Goal: Task Accomplishment & Management: Complete application form

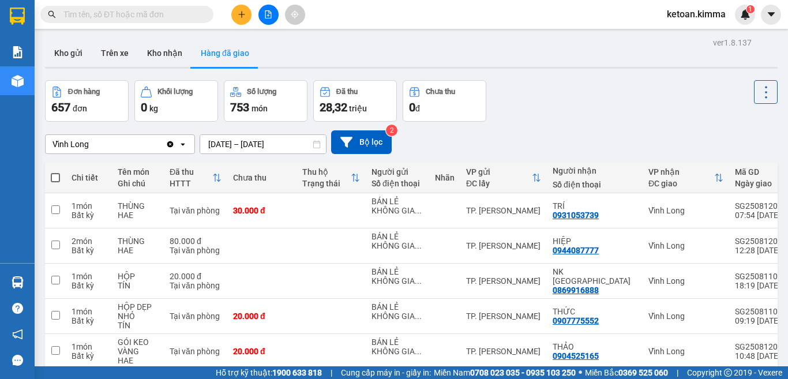
click at [108, 16] on input "text" at bounding box center [131, 14] width 136 height 13
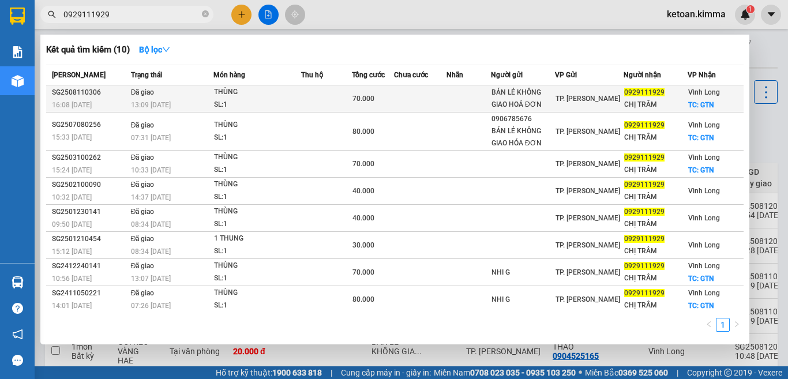
type input "0929111929"
click at [254, 105] on div "SL: 1" at bounding box center [257, 105] width 86 height 13
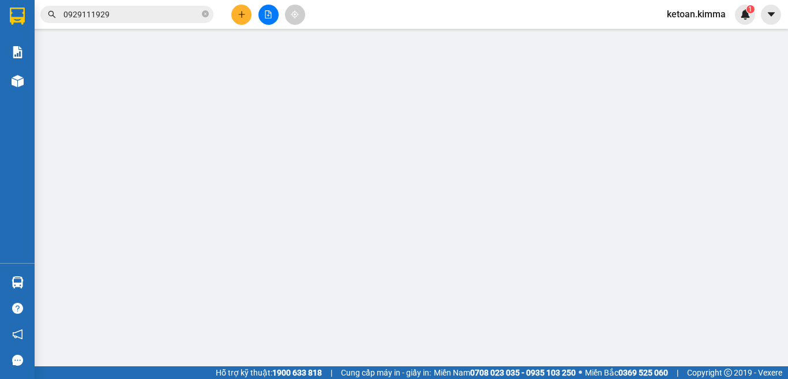
type input "BÁN LẺ KHÔNG GIAO HOÁ ĐƠN"
type input "0929111929"
type input "CHỊ TRÂM"
checkbox input "true"
type input "GTN"
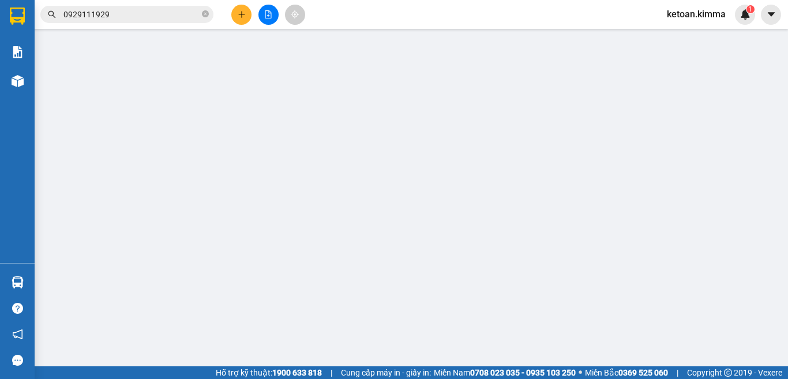
type input "SA G AN"
type input "70.000"
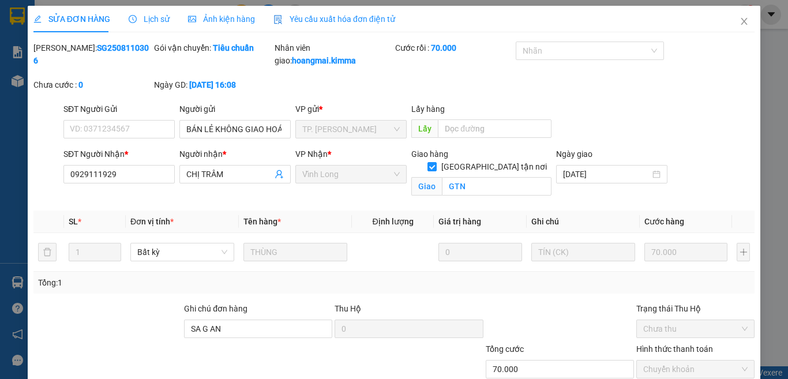
click at [152, 17] on span "Lịch sử" at bounding box center [149, 18] width 41 height 9
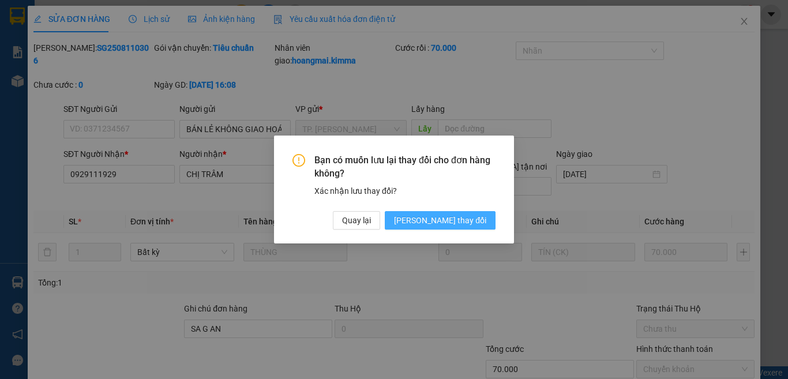
click at [468, 223] on span "[PERSON_NAME] thay đổi" at bounding box center [440, 220] width 92 height 13
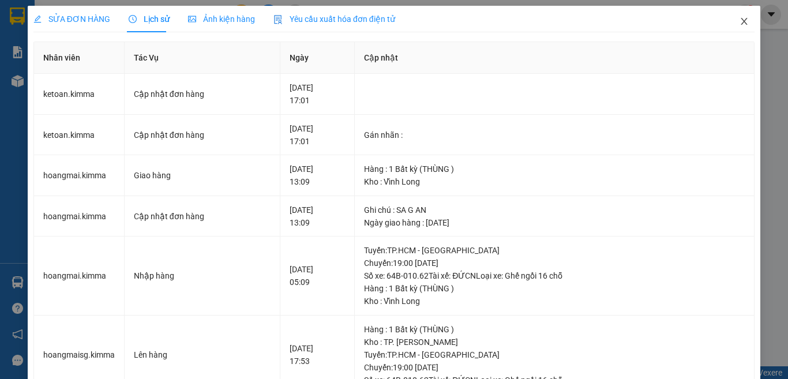
click at [739, 25] on icon "close" at bounding box center [743, 21] width 9 height 9
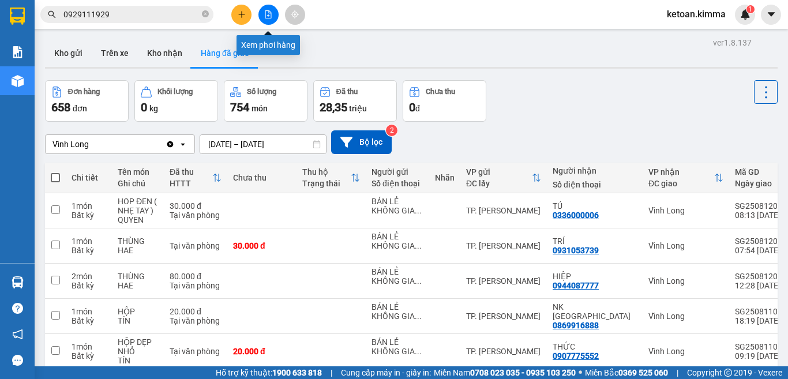
click at [266, 14] on icon "file-add" at bounding box center [268, 14] width 8 height 8
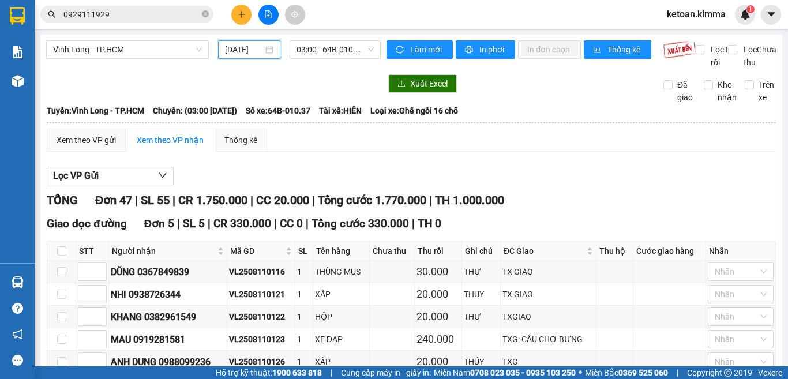
click at [254, 47] on input "[DATE]" at bounding box center [244, 49] width 38 height 13
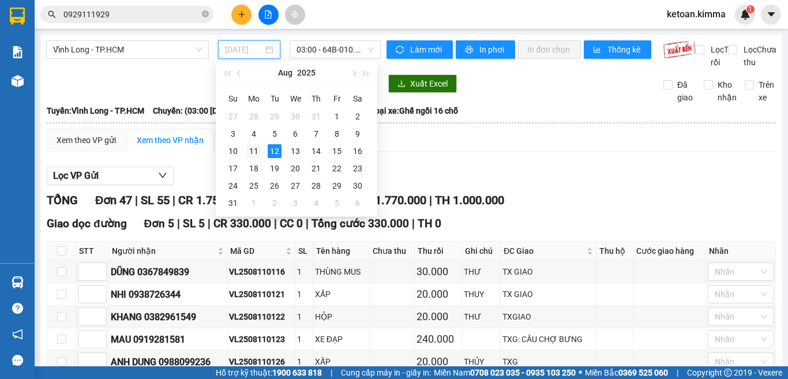
click at [254, 149] on div "11" at bounding box center [254, 151] width 14 height 14
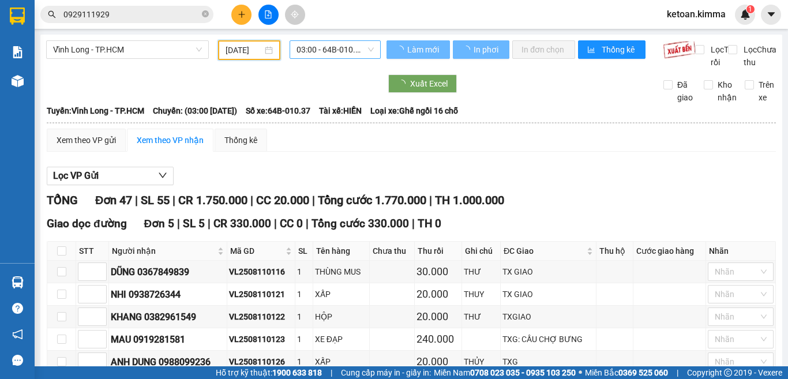
type input "[DATE]"
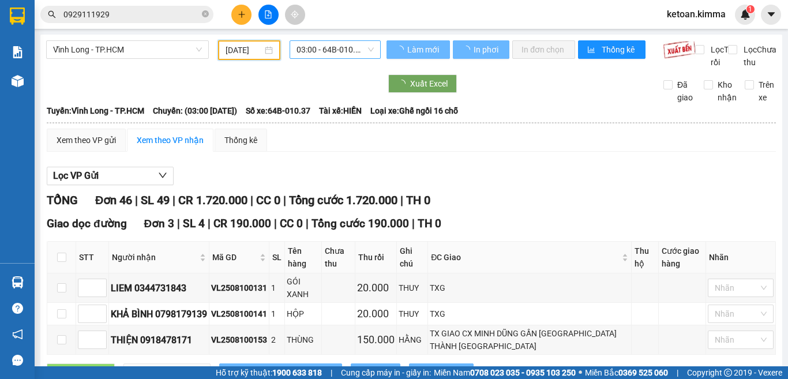
click at [321, 48] on span "03:00 - 64B-010.37" at bounding box center [334, 49] width 77 height 17
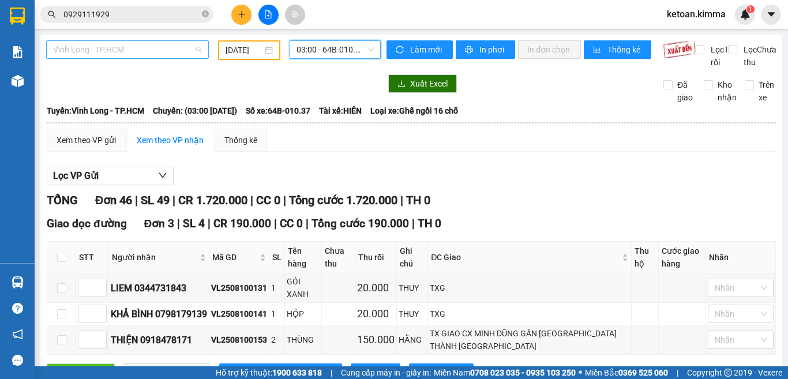
click at [160, 41] on span "Vĩnh Long - TP.HCM" at bounding box center [127, 49] width 149 height 17
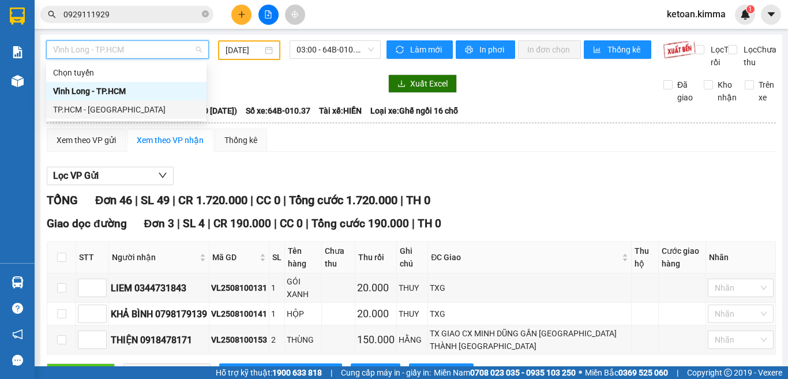
drag, startPoint x: 76, startPoint y: 107, endPoint x: 91, endPoint y: 101, distance: 15.9
click at [76, 107] on div "TP.HCM - [GEOGRAPHIC_DATA]" at bounding box center [126, 109] width 146 height 13
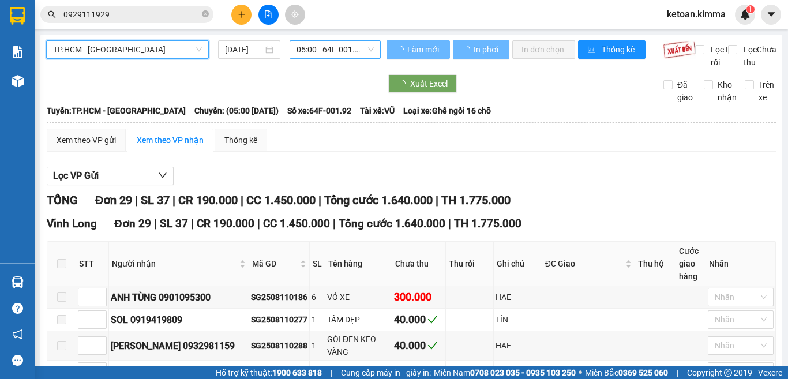
click at [340, 46] on span "05:00 - 64F-001.92" at bounding box center [334, 49] width 77 height 17
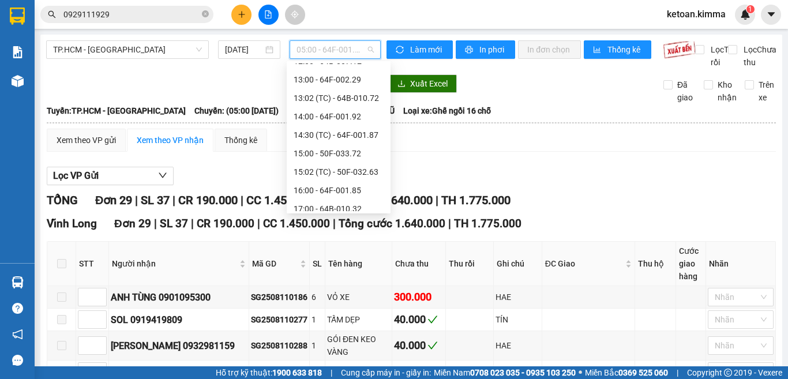
scroll to position [258, 0]
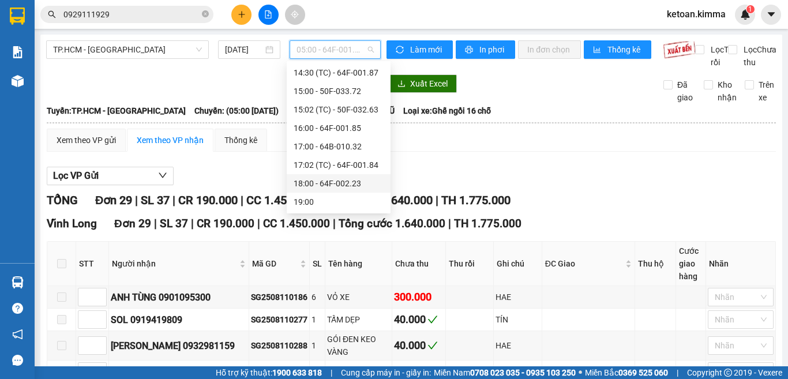
click at [335, 185] on div "18:00 - 64F-002.23" at bounding box center [338, 183] width 90 height 13
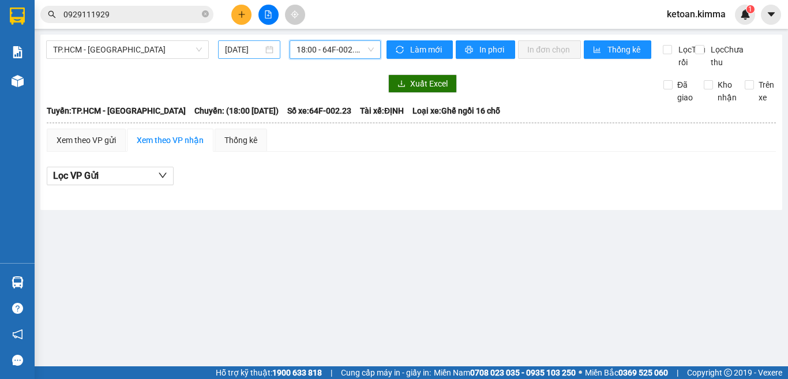
click at [277, 48] on div "[DATE]" at bounding box center [249, 49] width 62 height 18
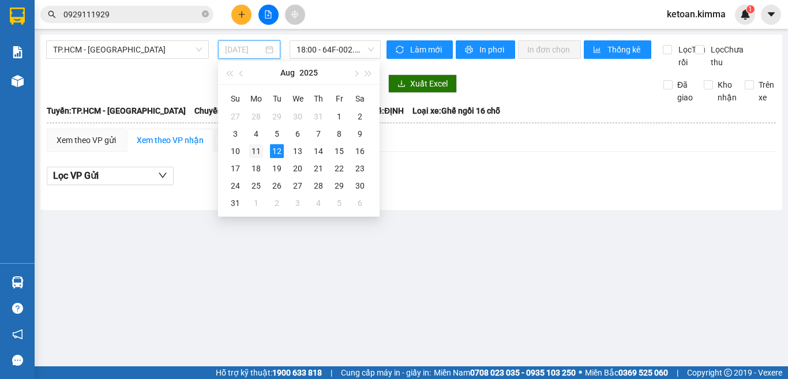
click at [257, 149] on div "11" at bounding box center [256, 151] width 14 height 14
type input "[DATE]"
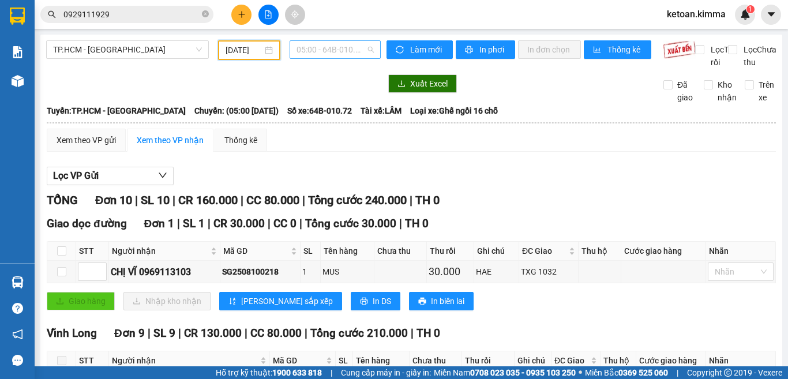
scroll to position [18, 0]
click at [366, 49] on span "05:00 - 64B-010.72" at bounding box center [334, 49] width 77 height 17
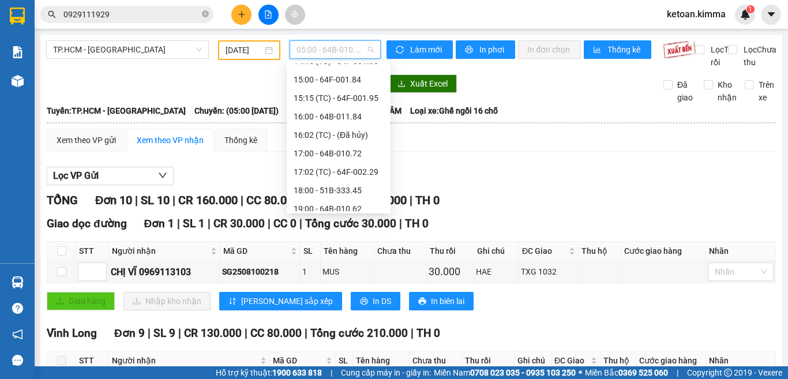
scroll to position [351, 0]
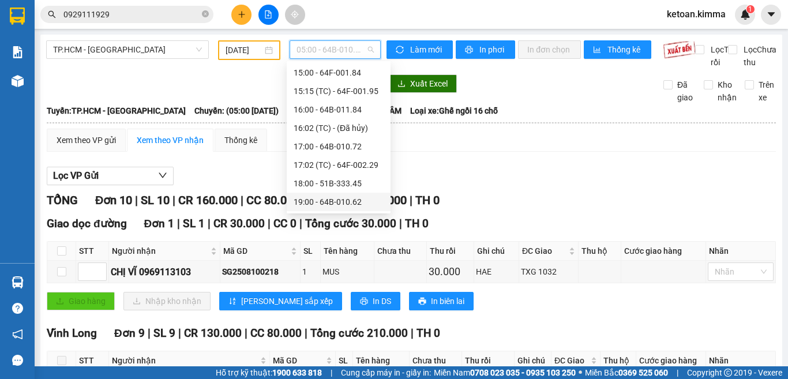
click at [324, 202] on div "19:00 - 64B-010.62" at bounding box center [338, 201] width 90 height 13
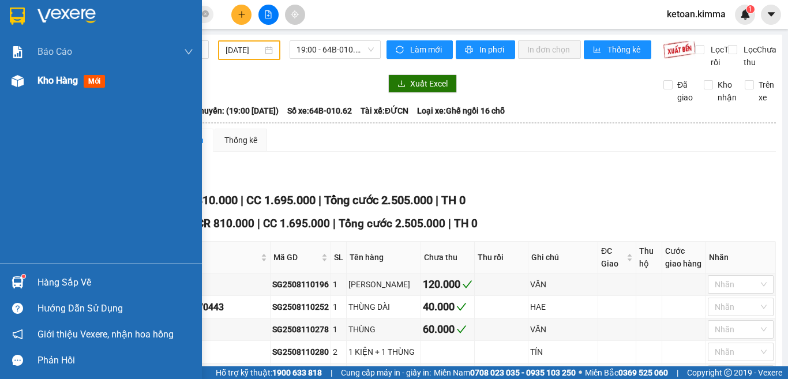
click at [46, 80] on span "Kho hàng" at bounding box center [57, 80] width 40 height 11
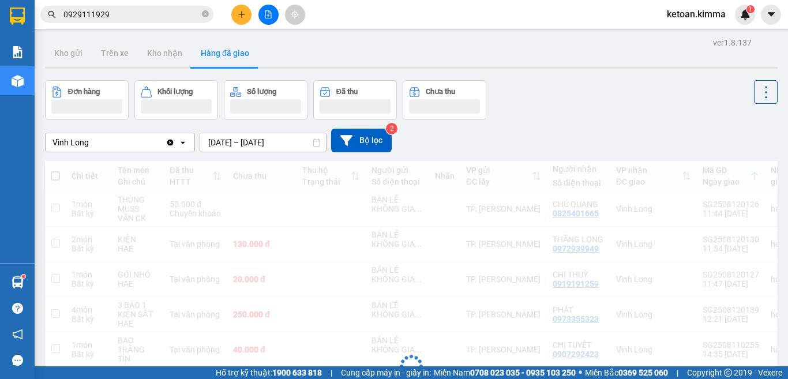
click at [229, 53] on button "Hàng đã giao" at bounding box center [224, 53] width 67 height 28
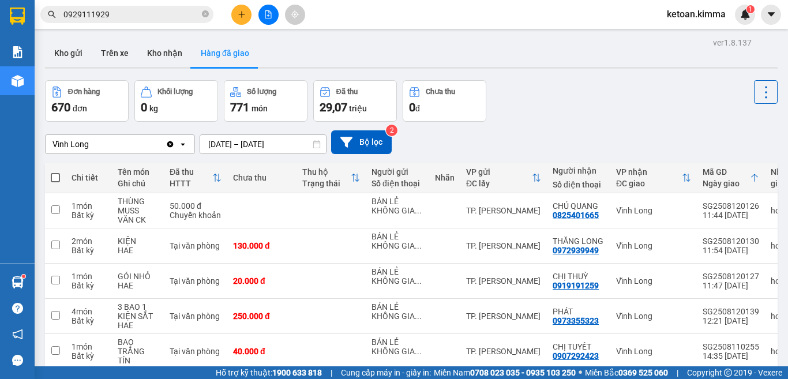
click at [314, 143] on icon at bounding box center [316, 144] width 7 height 8
click at [288, 145] on input "[DATE] – [DATE]" at bounding box center [263, 144] width 126 height 18
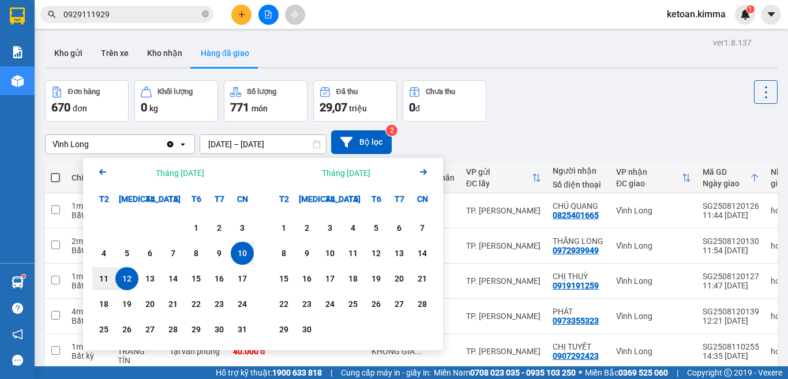
click at [125, 273] on div "12" at bounding box center [127, 279] width 16 height 14
click at [304, 144] on input "[DATE] – / /" at bounding box center [263, 144] width 126 height 18
click at [128, 278] on div "12" at bounding box center [127, 279] width 16 height 14
type input "[DATE] – [DATE]"
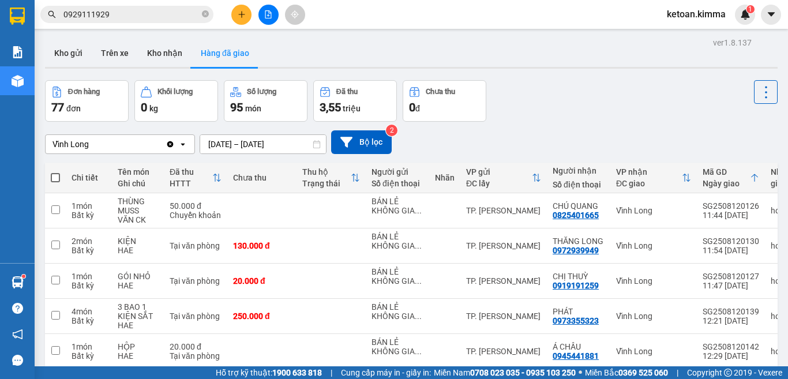
click at [105, 144] on div "Vĩnh Long" at bounding box center [106, 144] width 120 height 18
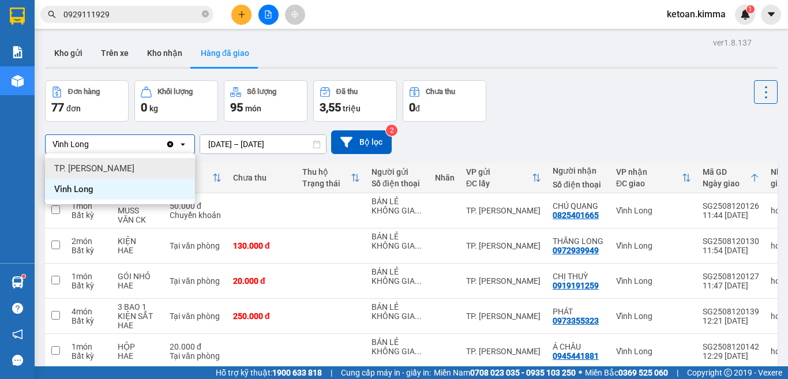
click at [99, 168] on span "TP. [PERSON_NAME]" at bounding box center [94, 169] width 80 height 12
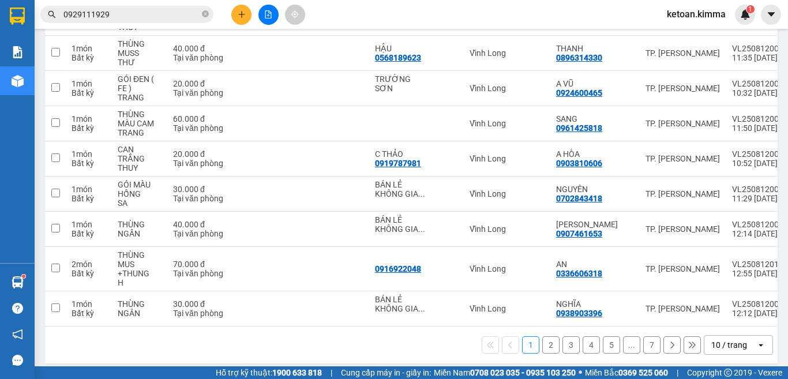
scroll to position [240, 0]
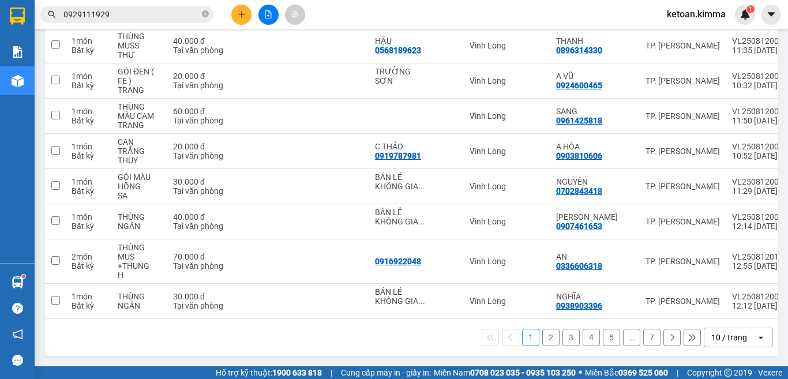
click at [723, 338] on div "10 / trang" at bounding box center [729, 338] width 36 height 12
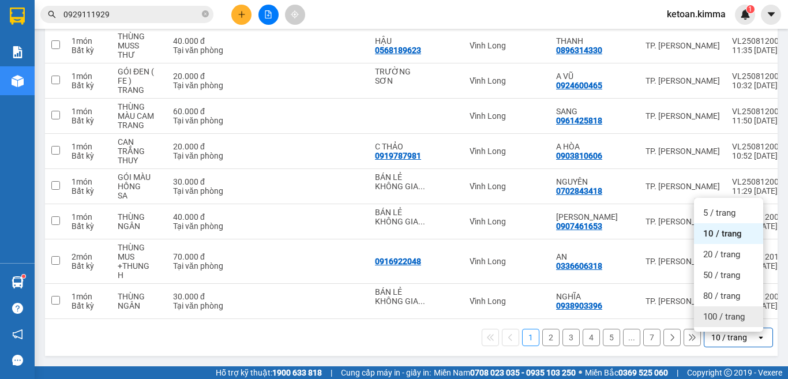
click at [710, 311] on span "100 / trang" at bounding box center [724, 317] width 42 height 12
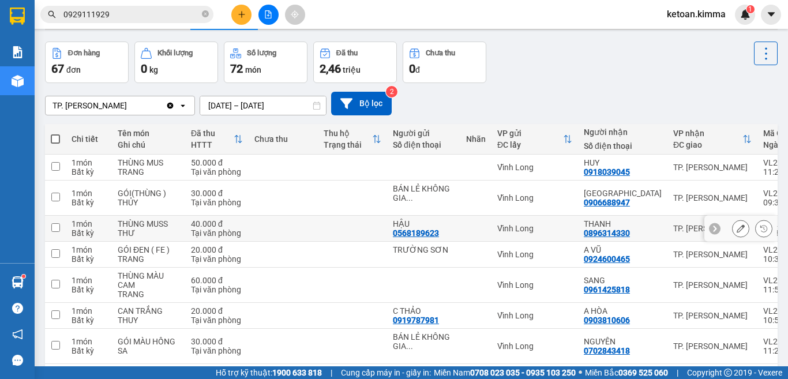
scroll to position [0, 0]
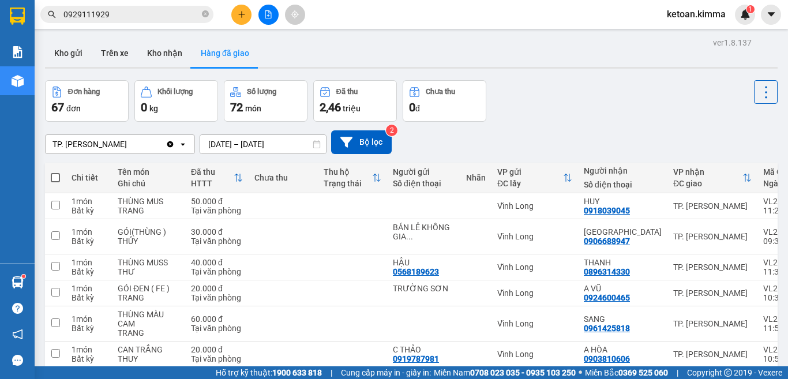
click at [131, 145] on div "TP. [PERSON_NAME]" at bounding box center [106, 144] width 120 height 18
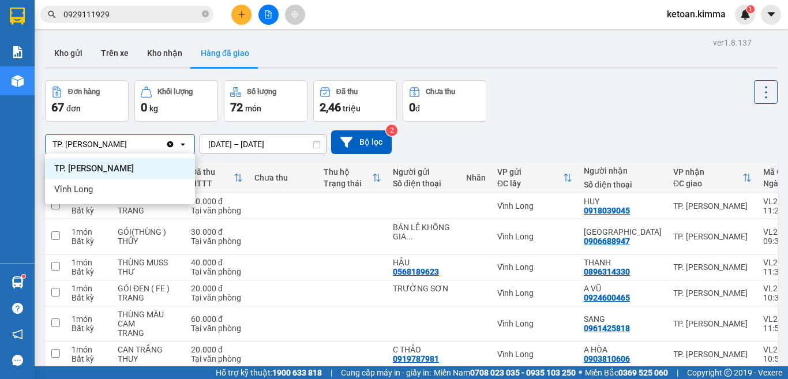
click at [115, 167] on span "TP. [PERSON_NAME]" at bounding box center [94, 169] width 80 height 12
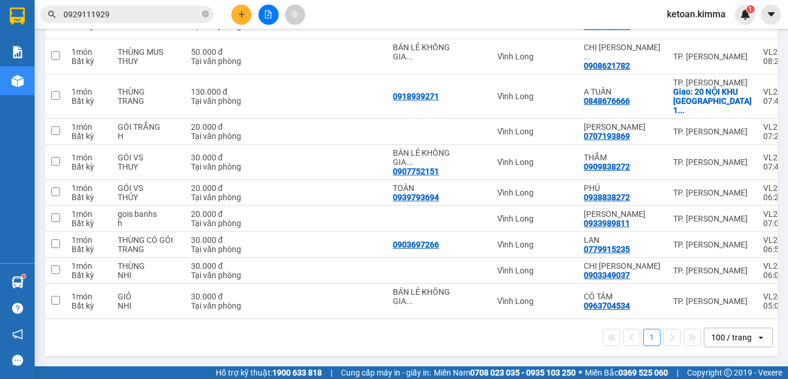
scroll to position [0, 164]
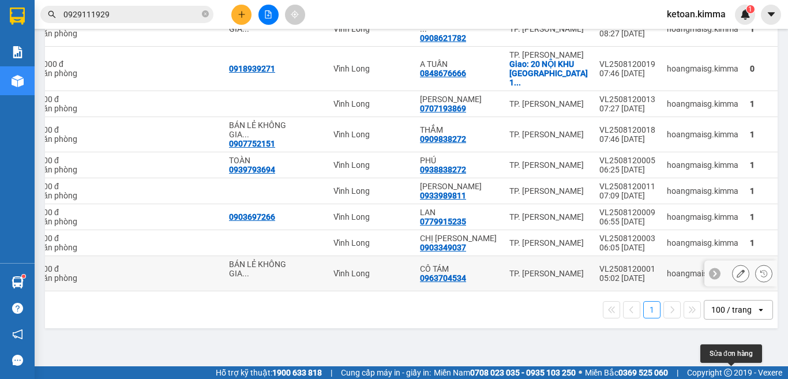
click at [736, 277] on icon at bounding box center [740, 273] width 8 height 8
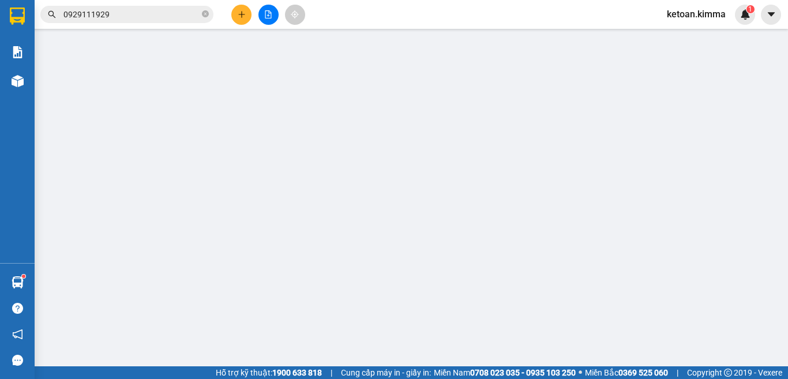
type input "BÁN LẺ KHÔNG GIAO HOÁ ĐƠN"
type input "0963704534"
type input "CÔ TÁM"
type input "HAE G"
type input "30.000"
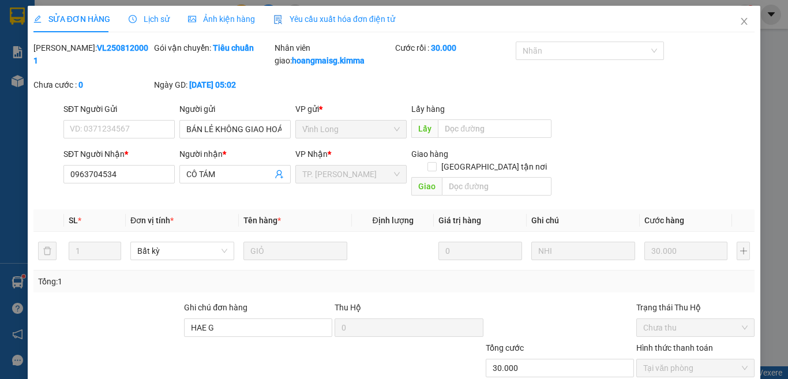
click at [319, 18] on span "Yêu cầu xuất hóa đơn điện tử" at bounding box center [334, 18] width 122 height 9
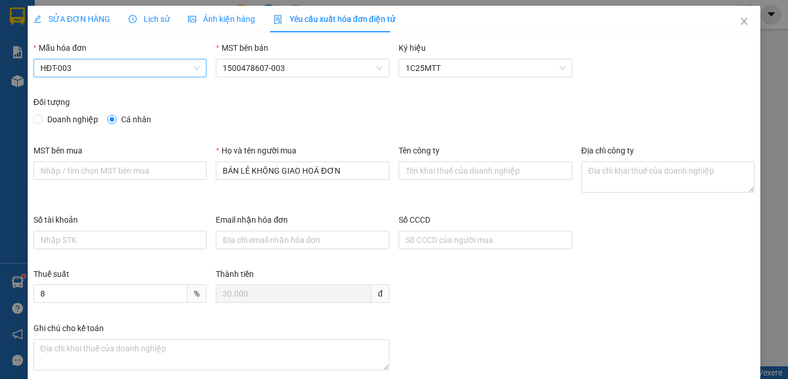
click at [93, 68] on span "HĐT-003" at bounding box center [120, 67] width 160 height 17
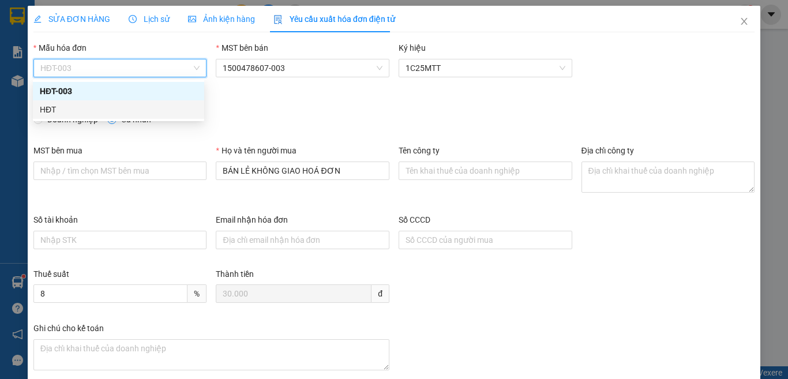
click at [59, 108] on div "HĐT" at bounding box center [118, 109] width 157 height 13
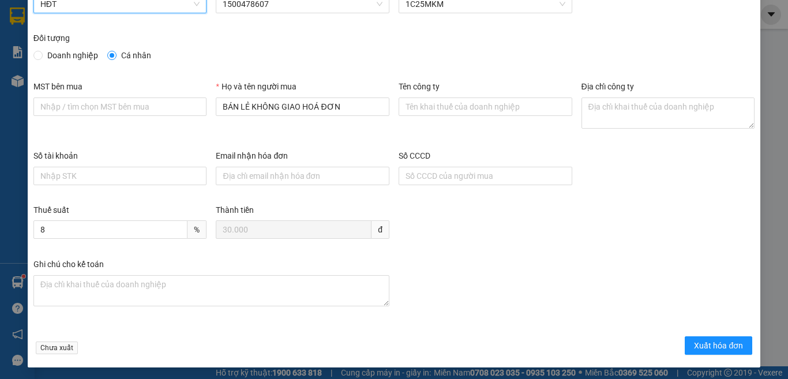
scroll to position [66, 0]
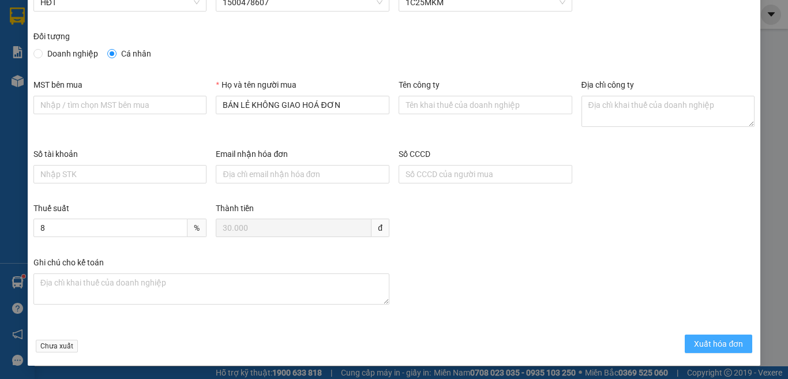
click at [694, 340] on span "Xuất hóa đơn" at bounding box center [718, 343] width 49 height 13
click at [706, 343] on span "Xuất hóa đơn" at bounding box center [718, 343] width 49 height 13
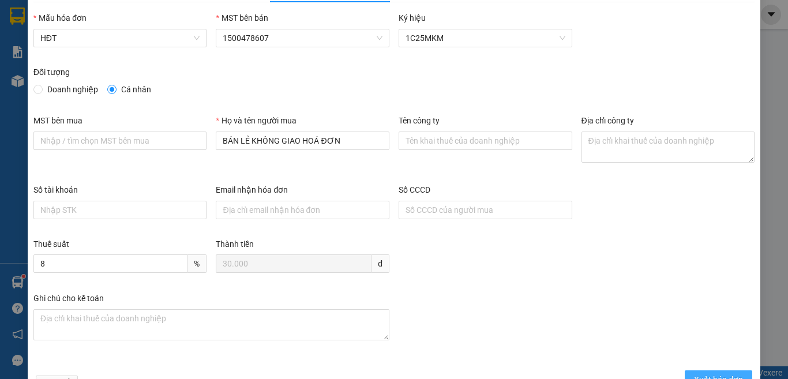
scroll to position [0, 0]
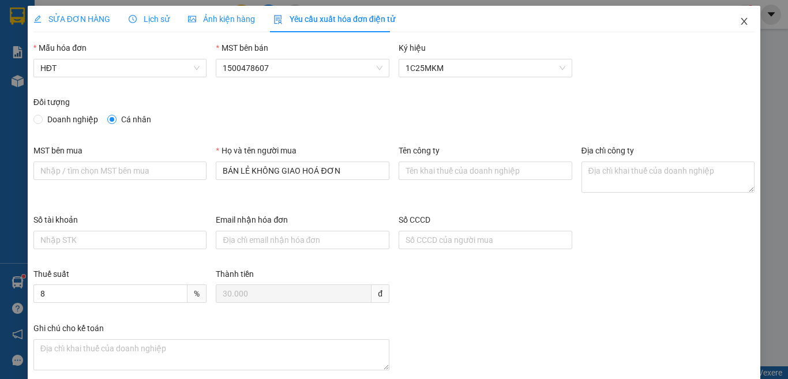
click at [739, 22] on icon "close" at bounding box center [743, 21] width 9 height 9
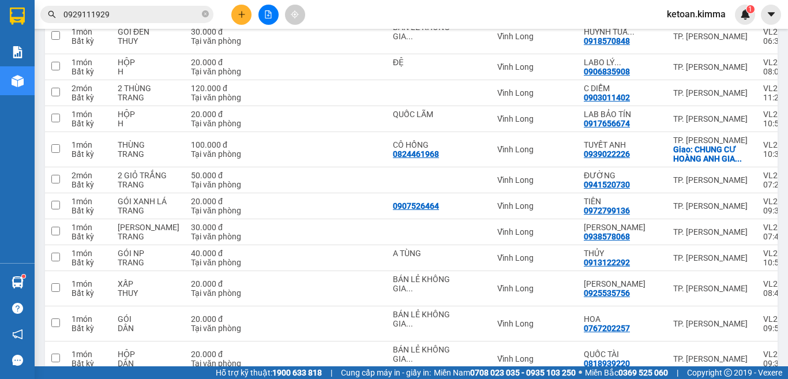
scroll to position [2088, 0]
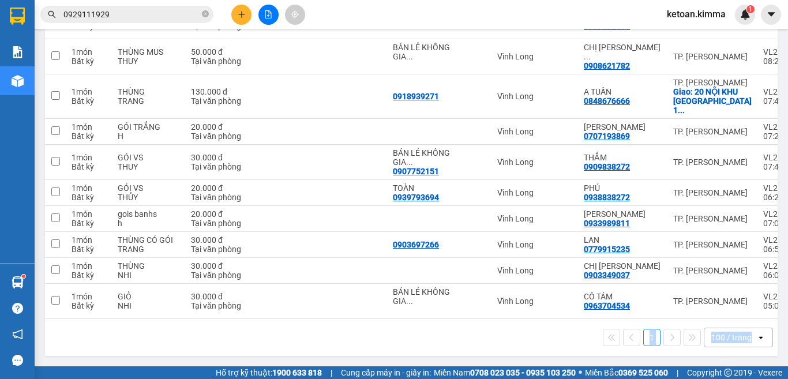
drag, startPoint x: 582, startPoint y: 319, endPoint x: 767, endPoint y: 328, distance: 185.3
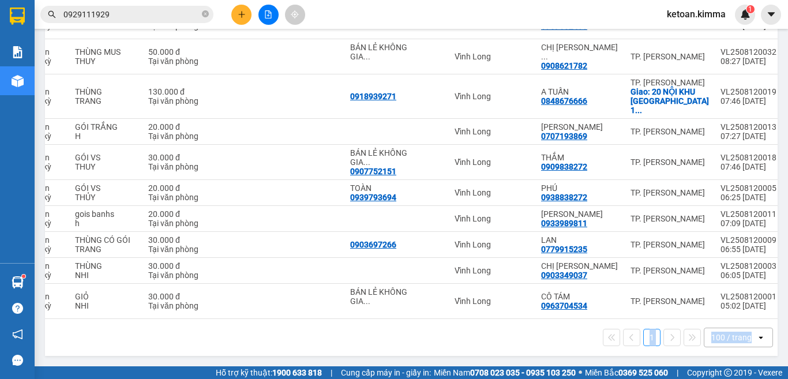
scroll to position [0, 164]
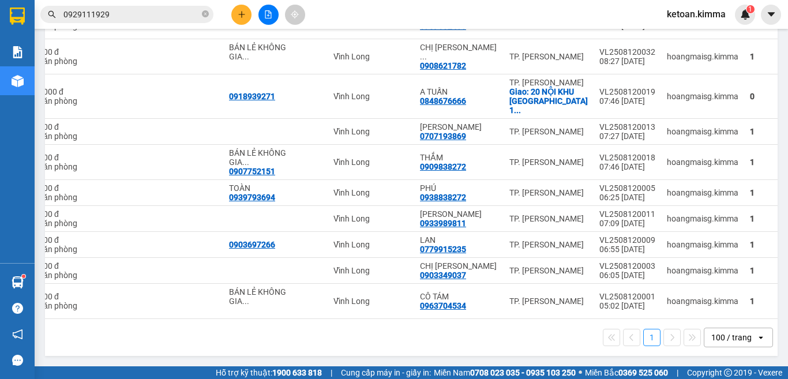
click at [499, 334] on div "1 100 / trang open" at bounding box center [411, 338] width 723 height 20
click at [736, 298] on icon at bounding box center [740, 301] width 8 height 8
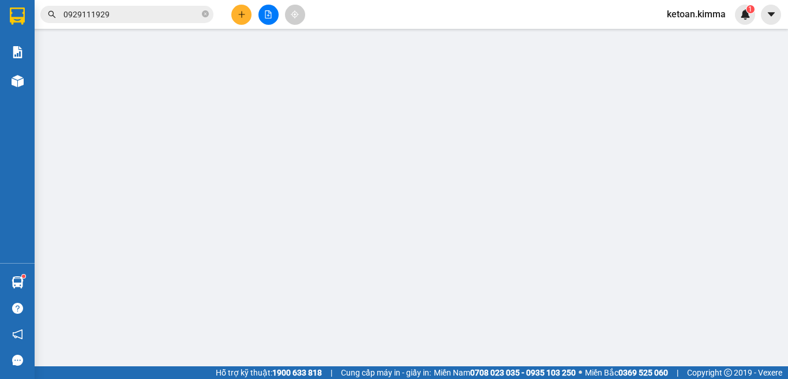
type input "BÁN LẺ KHÔNG GIAO HOÁ ĐƠN"
type input "0963704534"
type input "CÔ TÁM"
type input "HAE G"
type input "30.000"
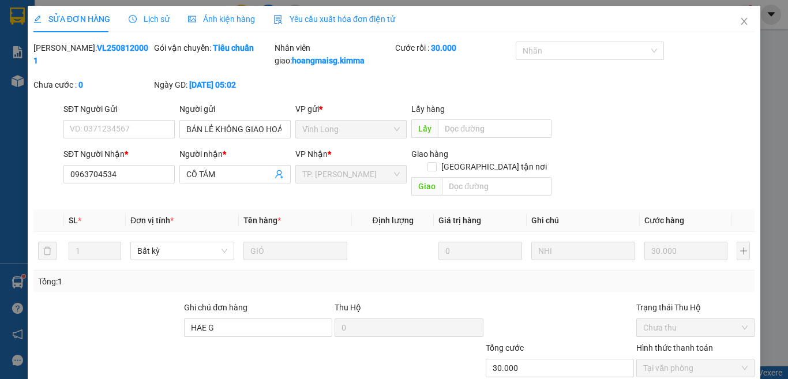
click at [370, 20] on span "Yêu cầu xuất hóa đơn điện tử" at bounding box center [334, 18] width 122 height 9
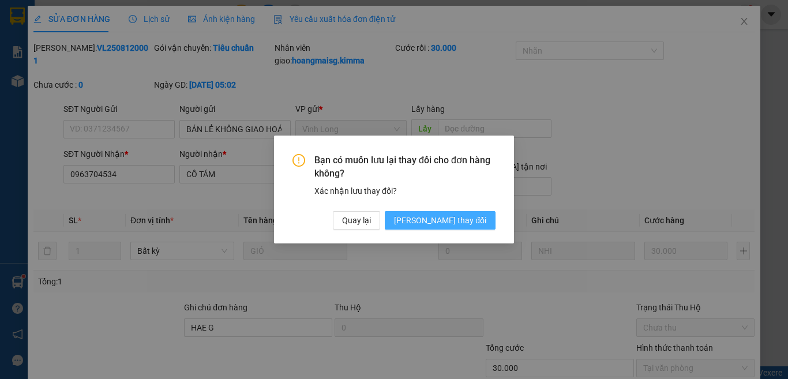
click at [450, 225] on span "[PERSON_NAME] thay đổi" at bounding box center [440, 220] width 92 height 13
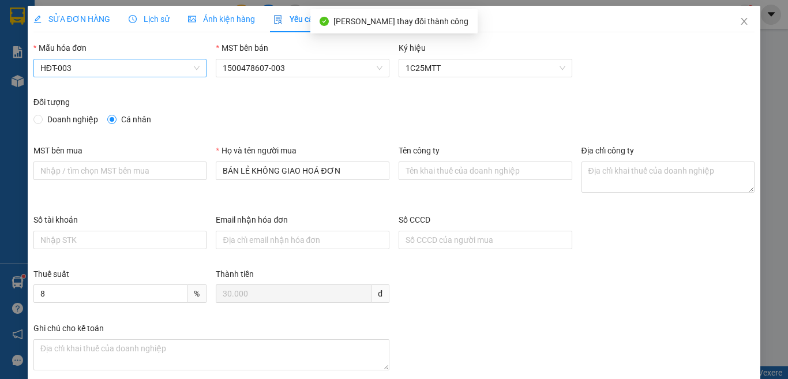
click at [99, 66] on span "HĐT-003" at bounding box center [120, 67] width 160 height 17
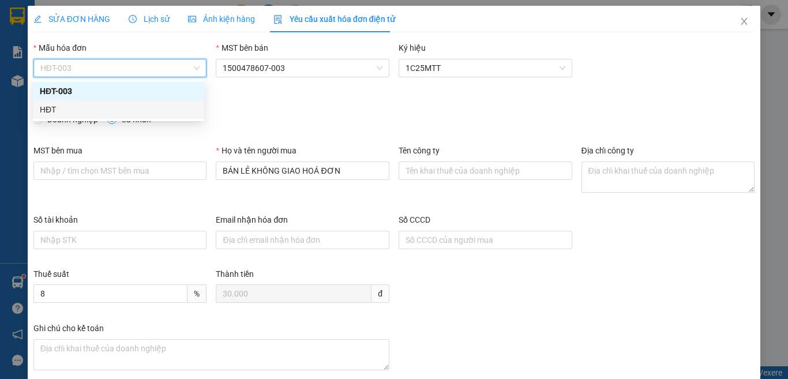
click at [52, 107] on div "HĐT" at bounding box center [118, 109] width 157 height 13
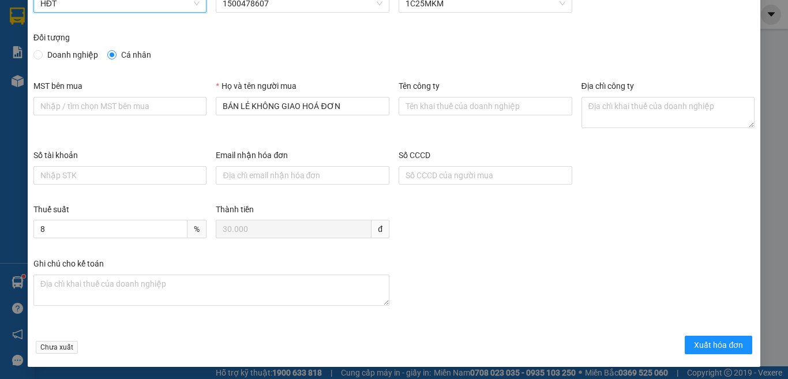
scroll to position [66, 0]
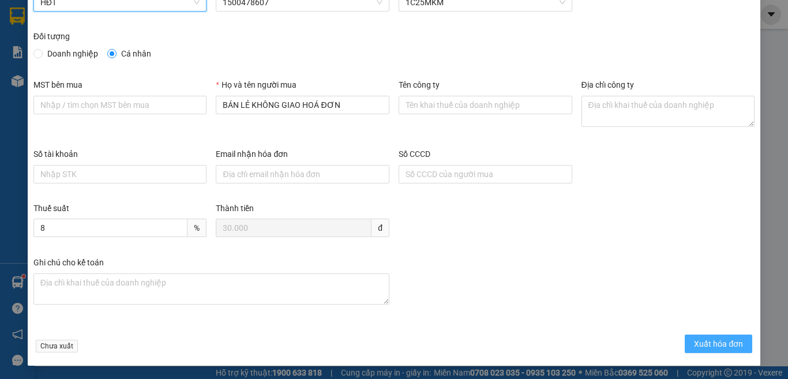
click at [713, 342] on span "Xuất hóa đơn" at bounding box center [718, 343] width 49 height 13
click at [698, 343] on span "Xuất hóa đơn" at bounding box center [718, 343] width 49 height 13
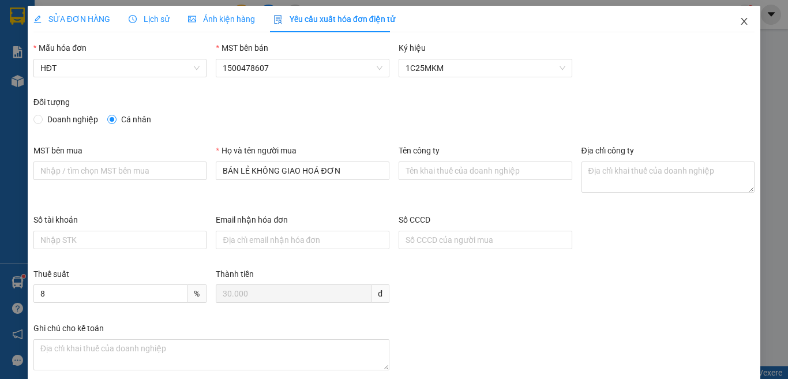
click at [741, 22] on icon "close" at bounding box center [744, 21] width 6 height 7
